Goal: Task Accomplishment & Management: Manage account settings

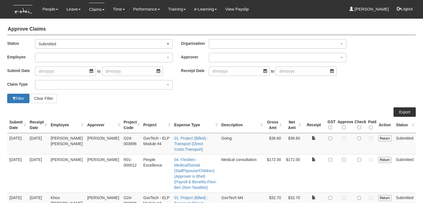
select select "50"
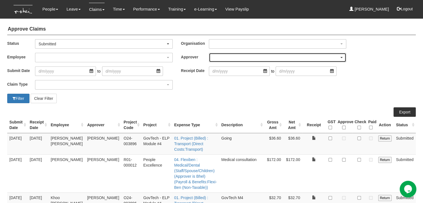
click at [245, 54] on div "button" at bounding box center [277, 57] width 137 height 9
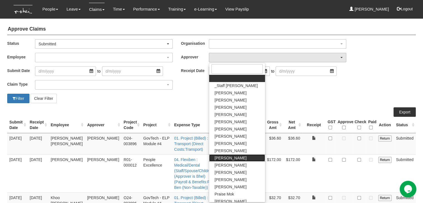
click at [229, 157] on span "[PERSON_NAME]" at bounding box center [231, 158] width 32 height 6
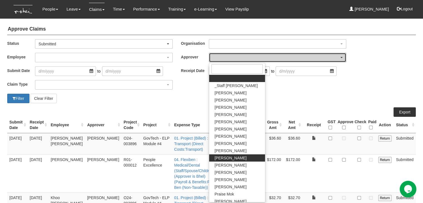
select select "924f1b2e-1f52-4a5a-a524-af1f71412b99"
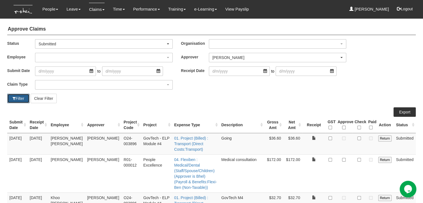
click at [16, 97] on button "Filter" at bounding box center [18, 98] width 22 height 9
select select "50"
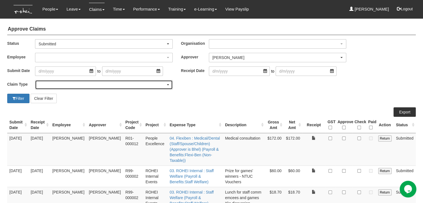
click at [70, 84] on div "button" at bounding box center [103, 84] width 137 height 9
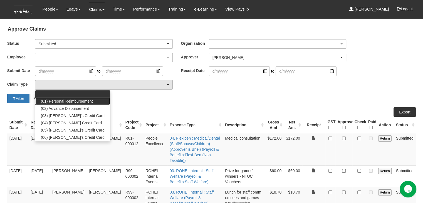
click at [69, 102] on span "(01) Personal Reimbursement" at bounding box center [67, 101] width 52 height 6
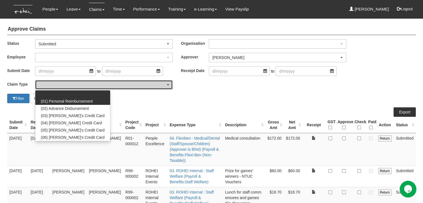
select select "14"
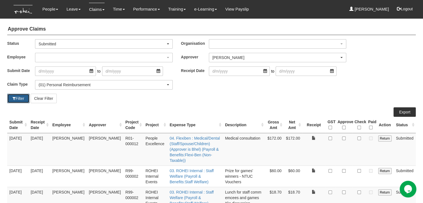
click at [16, 96] on button "Filter" at bounding box center [18, 98] width 22 height 9
select select "50"
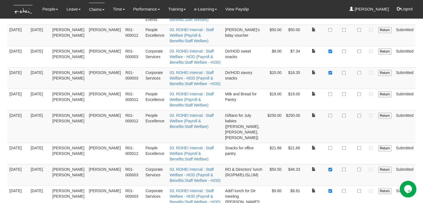
scroll to position [456, 0]
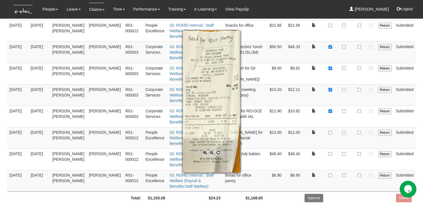
click at [331, 156] on div at bounding box center [211, 101] width 423 height 203
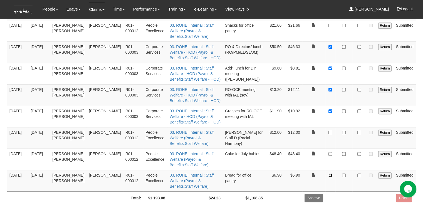
click at [331, 174] on input "checkbox" at bounding box center [330, 176] width 4 height 4
checkbox input "true"
click at [344, 174] on input "checkbox" at bounding box center [344, 176] width 4 height 4
checkbox input "true"
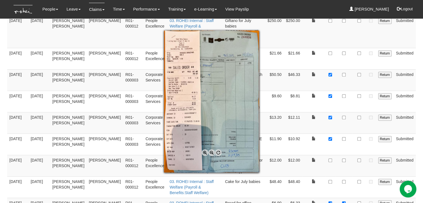
click at [204, 152] on span at bounding box center [205, 152] width 7 height 7
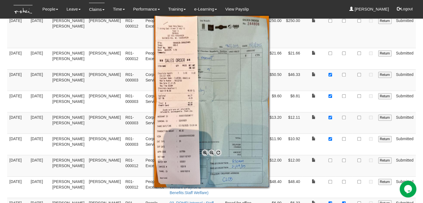
click at [204, 152] on span at bounding box center [205, 152] width 7 height 7
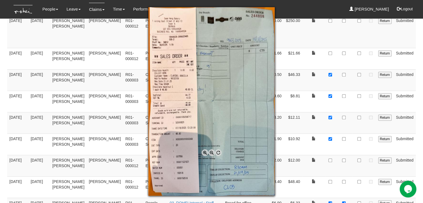
click at [204, 152] on span at bounding box center [205, 152] width 7 height 7
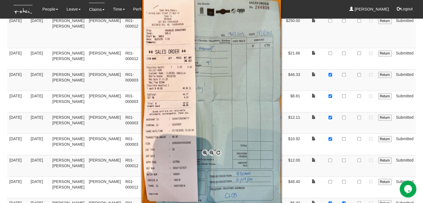
click at [335, 173] on div at bounding box center [211, 101] width 423 height 203
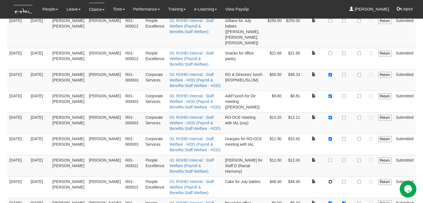
click at [331, 180] on input "checkbox" at bounding box center [330, 182] width 4 height 4
checkbox input "true"
click at [344, 180] on input "checkbox" at bounding box center [344, 182] width 4 height 4
checkbox input "true"
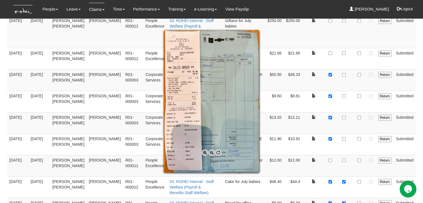
click at [301, 154] on div at bounding box center [211, 101] width 423 height 203
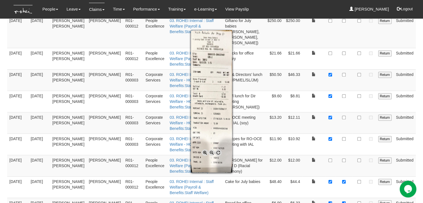
click at [330, 141] on div at bounding box center [211, 101] width 423 height 203
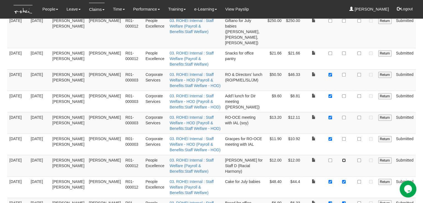
click at [344, 159] on input "checkbox" at bounding box center [344, 161] width 4 height 4
checkbox input "true"
click at [330, 159] on input "checkbox" at bounding box center [330, 161] width 4 height 4
checkbox input "true"
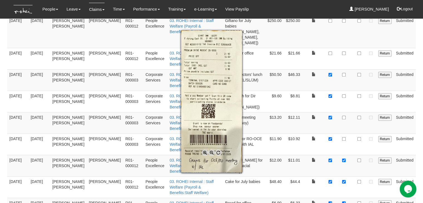
click at [343, 122] on div at bounding box center [211, 101] width 423 height 203
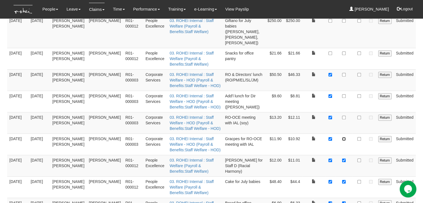
click at [343, 137] on input "checkbox" at bounding box center [344, 139] width 4 height 4
checkbox input "true"
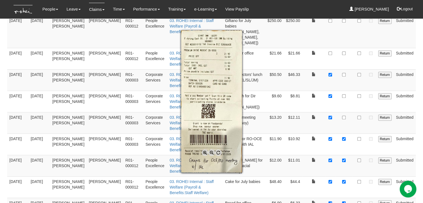
click at [312, 104] on div at bounding box center [211, 101] width 423 height 203
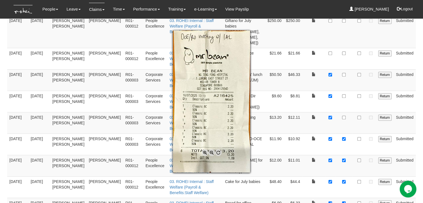
click at [345, 98] on div at bounding box center [211, 101] width 423 height 203
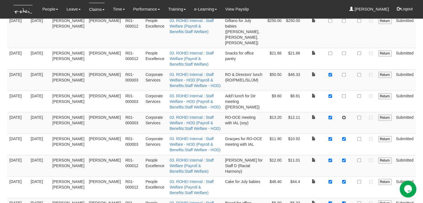
click at [345, 116] on input "checkbox" at bounding box center [344, 118] width 4 height 4
checkbox input "true"
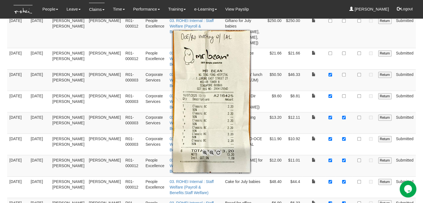
click at [293, 112] on div at bounding box center [211, 101] width 423 height 203
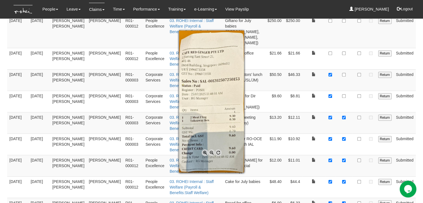
click at [344, 78] on div at bounding box center [211, 101] width 423 height 203
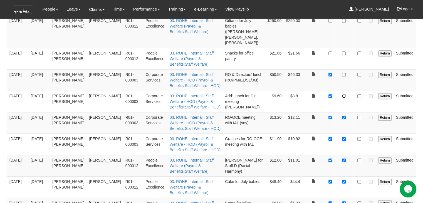
click at [344, 94] on input "checkbox" at bounding box center [344, 96] width 4 height 4
checkbox input "true"
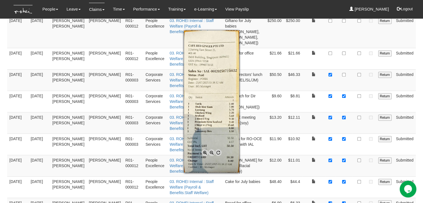
click at [344, 55] on div at bounding box center [211, 101] width 423 height 203
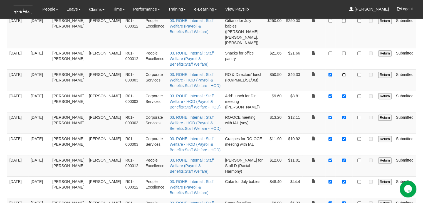
click at [344, 73] on input "checkbox" at bounding box center [344, 75] width 4 height 4
checkbox input "true"
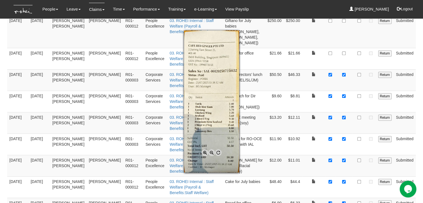
click at [290, 65] on div at bounding box center [211, 101] width 423 height 203
click at [312, 60] on div at bounding box center [211, 101] width 423 height 203
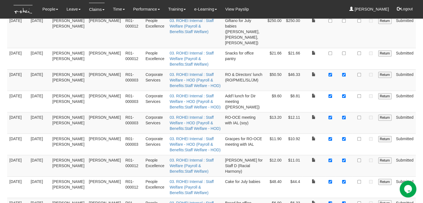
scroll to position [401, 0]
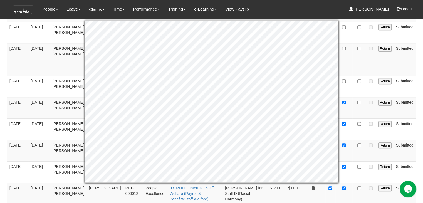
click at [343, 76] on td at bounding box center [343, 86] width 17 height 21
click at [352, 76] on td at bounding box center [343, 86] width 17 height 21
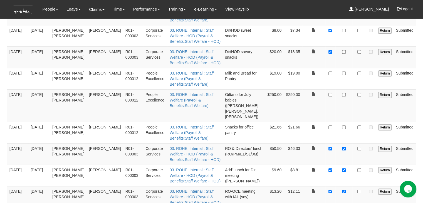
scroll to position [345, 0]
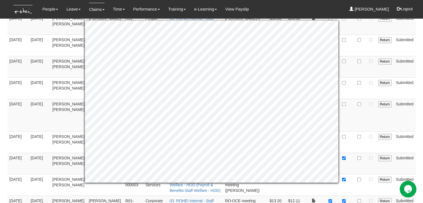
click at [357, 88] on td at bounding box center [359, 87] width 14 height 21
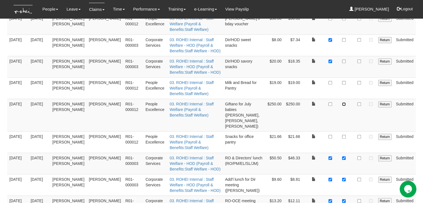
click at [343, 102] on input "checkbox" at bounding box center [344, 104] width 4 height 4
checkbox input "true"
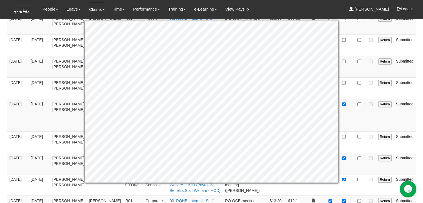
click at [349, 131] on td at bounding box center [343, 141] width 17 height 21
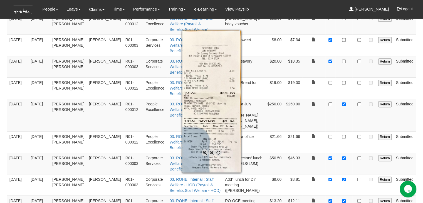
click at [330, 75] on div at bounding box center [211, 101] width 423 height 203
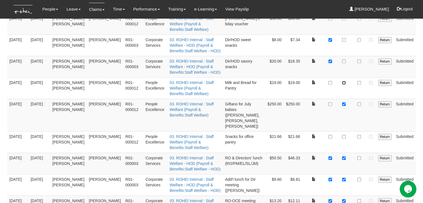
click at [344, 81] on input "checkbox" at bounding box center [344, 83] width 4 height 4
checkbox input "true"
click at [330, 81] on input "checkbox" at bounding box center [330, 83] width 4 height 4
checkbox input "true"
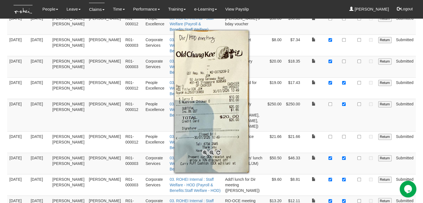
click at [344, 54] on div at bounding box center [211, 101] width 423 height 203
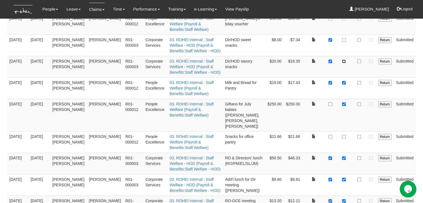
click at [344, 60] on input "checkbox" at bounding box center [344, 62] width 4 height 4
checkbox input "true"
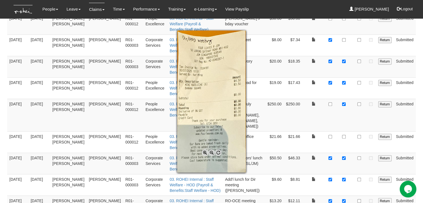
click at [345, 33] on div at bounding box center [211, 101] width 423 height 203
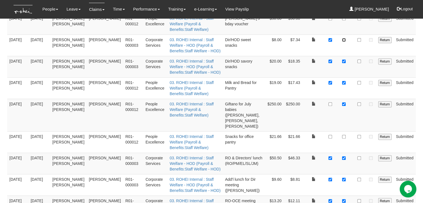
click at [344, 38] on input "checkbox" at bounding box center [344, 40] width 4 height 4
checkbox input "true"
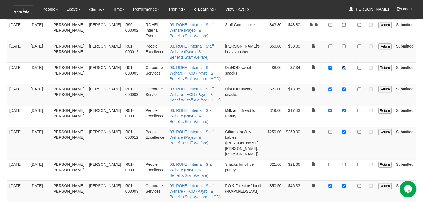
scroll to position [290, 0]
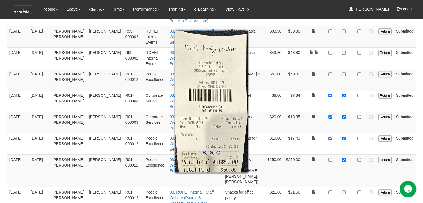
click at [344, 66] on div at bounding box center [211, 101] width 423 height 203
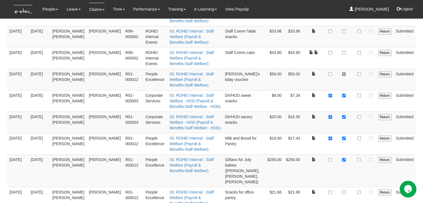
click at [344, 72] on input "checkbox" at bounding box center [344, 74] width 4 height 4
checkbox input "true"
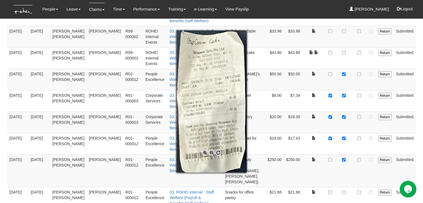
click at [343, 45] on div at bounding box center [211, 101] width 423 height 203
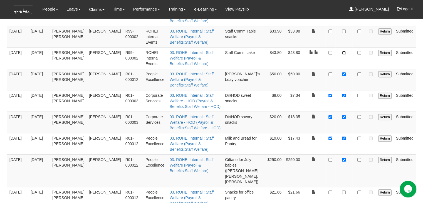
click at [344, 51] on input "checkbox" at bounding box center [344, 53] width 4 height 4
checkbox input "true"
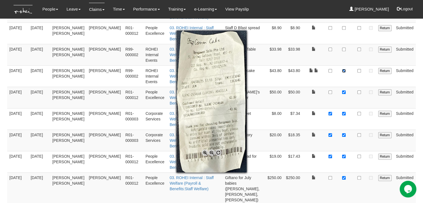
scroll to position [262, 0]
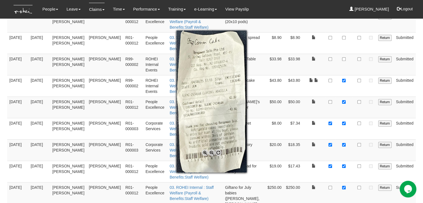
click at [313, 55] on div at bounding box center [211, 101] width 423 height 203
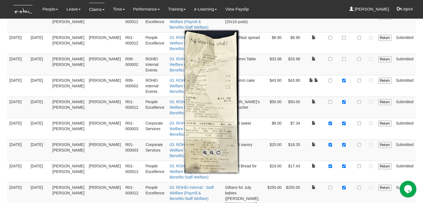
click at [331, 52] on div at bounding box center [211, 101] width 423 height 203
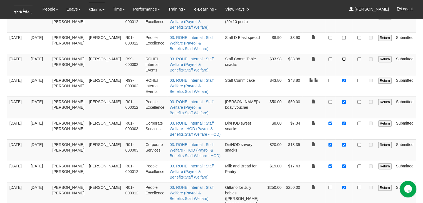
click at [343, 57] on input "checkbox" at bounding box center [344, 59] width 4 height 4
checkbox input "true"
click at [330, 57] on input "checkbox" at bounding box center [330, 59] width 4 height 4
checkbox input "true"
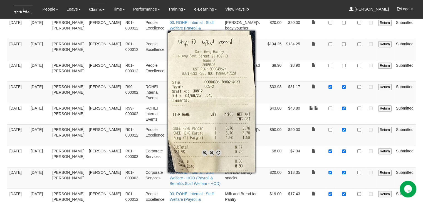
click at [331, 58] on div at bounding box center [211, 101] width 423 height 203
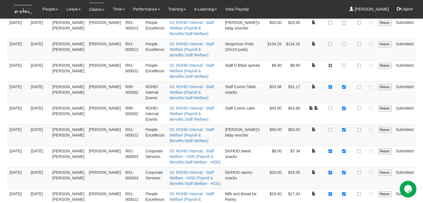
click at [330, 64] on input "checkbox" at bounding box center [330, 66] width 4 height 4
checkbox input "true"
click at [345, 64] on input "checkbox" at bounding box center [344, 66] width 4 height 4
checkbox input "true"
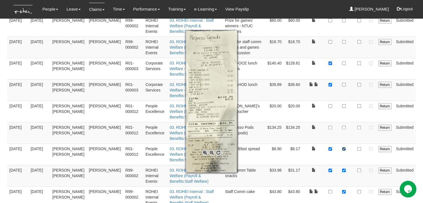
scroll to position [123, 0]
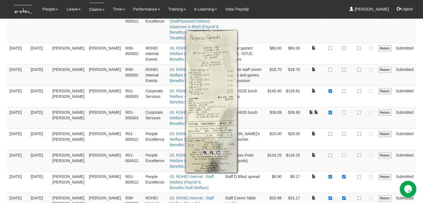
click at [331, 149] on div at bounding box center [211, 101] width 423 height 203
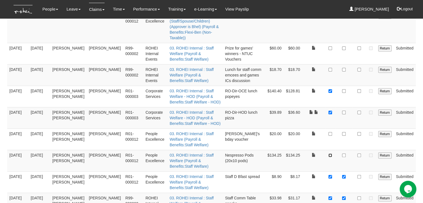
click at [331, 154] on input "checkbox" at bounding box center [330, 156] width 4 height 4
checkbox input "true"
click at [345, 154] on input "checkbox" at bounding box center [344, 156] width 4 height 4
checkbox input "true"
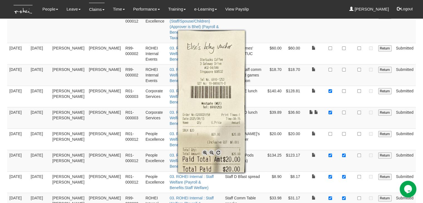
click at [345, 127] on div at bounding box center [211, 101] width 423 height 203
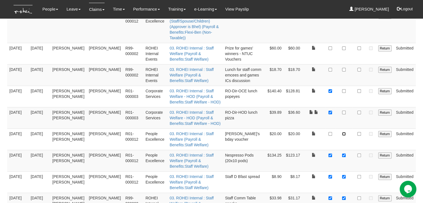
click at [345, 132] on input "checkbox" at bounding box center [344, 134] width 4 height 4
checkbox input "true"
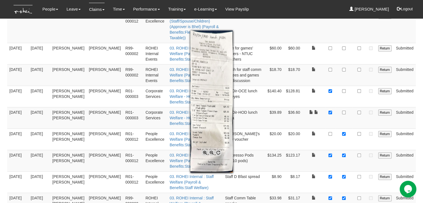
click at [344, 105] on div at bounding box center [211, 101] width 423 height 203
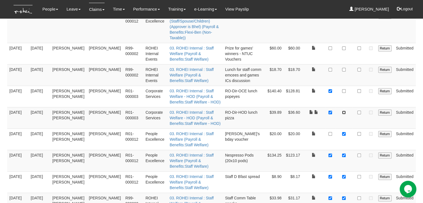
click at [343, 111] on input "checkbox" at bounding box center [344, 113] width 4 height 4
checkbox input "true"
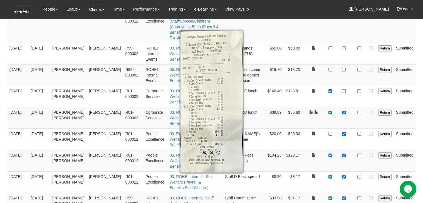
click at [344, 85] on div at bounding box center [211, 101] width 423 height 203
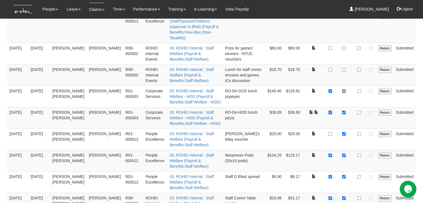
click at [344, 89] on input "checkbox" at bounding box center [344, 91] width 4 height 4
checkbox input "true"
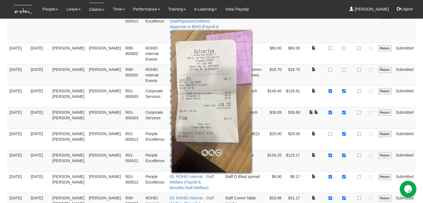
click at [329, 63] on div at bounding box center [211, 101] width 423 height 203
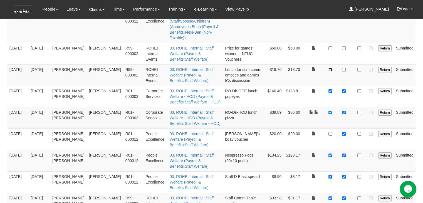
click at [329, 68] on input "checkbox" at bounding box center [330, 70] width 4 height 4
checkbox input "true"
click at [343, 68] on input "checkbox" at bounding box center [344, 70] width 4 height 4
checkbox input "true"
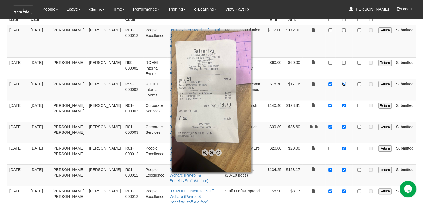
scroll to position [95, 0]
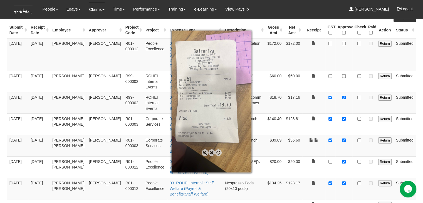
click at [309, 79] on div at bounding box center [211, 101] width 423 height 203
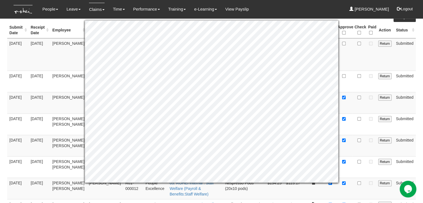
click at [348, 78] on td at bounding box center [343, 81] width 17 height 21
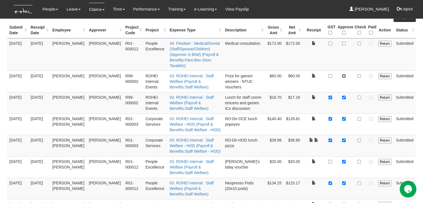
click at [343, 74] on input "checkbox" at bounding box center [344, 76] width 4 height 4
checkbox input "true"
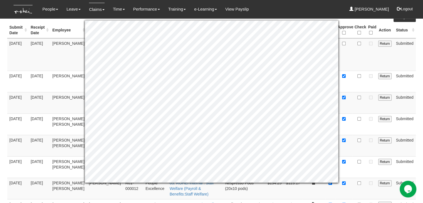
click at [353, 77] on td at bounding box center [359, 81] width 14 height 21
click at [353, 58] on td at bounding box center [359, 54] width 14 height 33
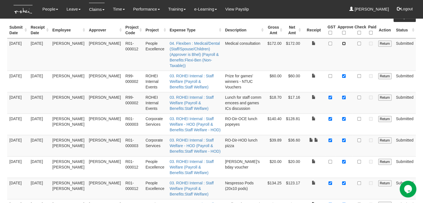
click at [342, 43] on input "checkbox" at bounding box center [344, 44] width 4 height 4
checkbox input "true"
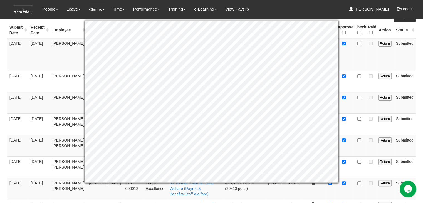
click at [360, 60] on td at bounding box center [359, 54] width 14 height 33
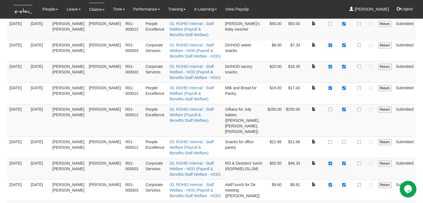
scroll to position [345, 0]
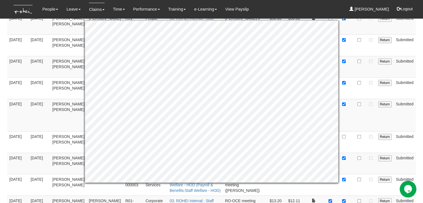
click at [350, 131] on td at bounding box center [343, 141] width 17 height 21
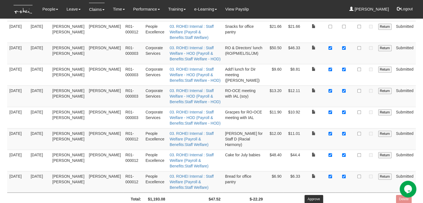
scroll to position [456, 0]
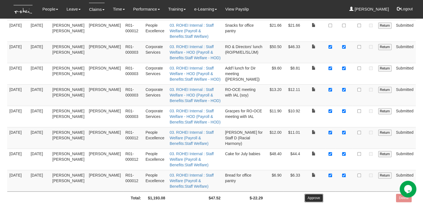
click at [317, 194] on input "Approve" at bounding box center [314, 198] width 19 height 8
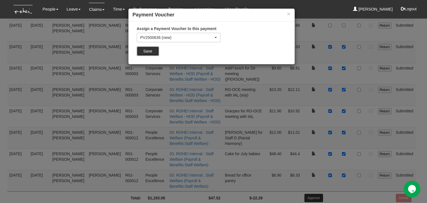
click at [151, 51] on input "Save" at bounding box center [148, 50] width 22 height 9
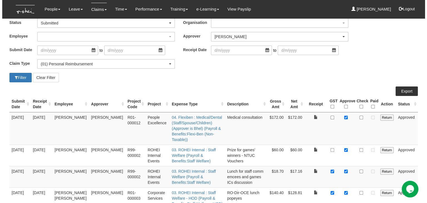
scroll to position [0, 0]
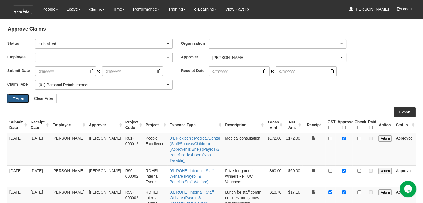
click at [12, 94] on button "Filter" at bounding box center [18, 98] width 22 height 9
select select "50"
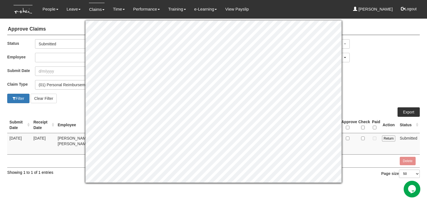
click at [345, 143] on td at bounding box center [347, 143] width 17 height 21
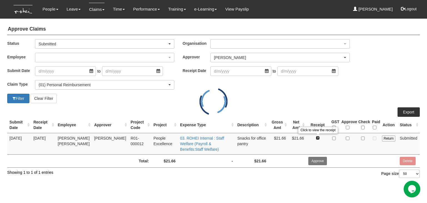
click at [317, 137] on link at bounding box center [318, 138] width 4 height 4
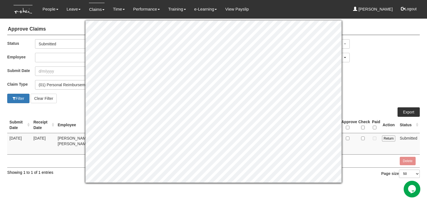
click at [348, 159] on td at bounding box center [363, 160] width 68 height 13
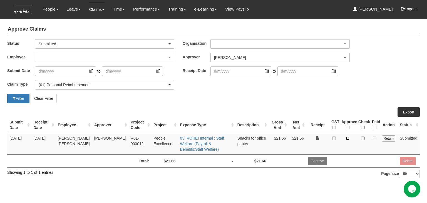
click at [348, 137] on input "checkbox" at bounding box center [348, 139] width 4 height 4
checkbox input "true"
click at [314, 157] on input "Approve" at bounding box center [317, 161] width 19 height 8
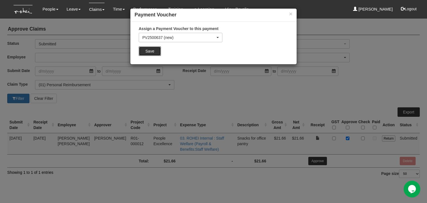
click at [142, 49] on input "Save" at bounding box center [150, 50] width 22 height 9
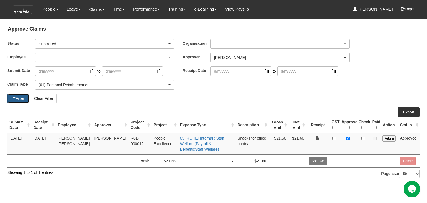
click at [19, 96] on button "Filter" at bounding box center [18, 98] width 22 height 9
select select "50"
